Goal: Task Accomplishment & Management: Manage account settings

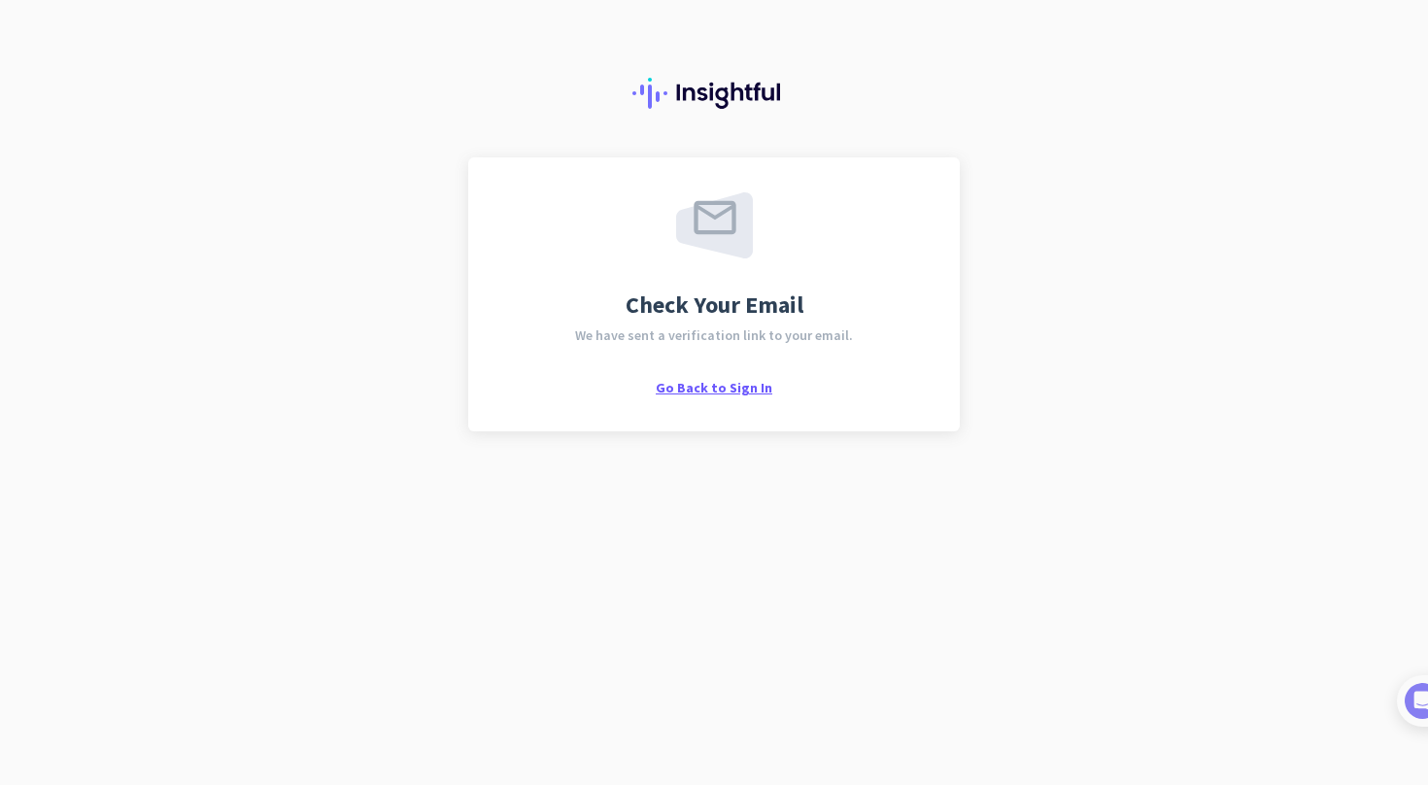
click at [721, 389] on span "Go Back to Sign In" at bounding box center [714, 387] width 117 height 17
click at [705, 395] on span "Go Back to Sign In" at bounding box center [714, 387] width 117 height 17
click at [696, 390] on span "Go Back to Sign In" at bounding box center [714, 387] width 117 height 17
